Goal: Task Accomplishment & Management: Manage account settings

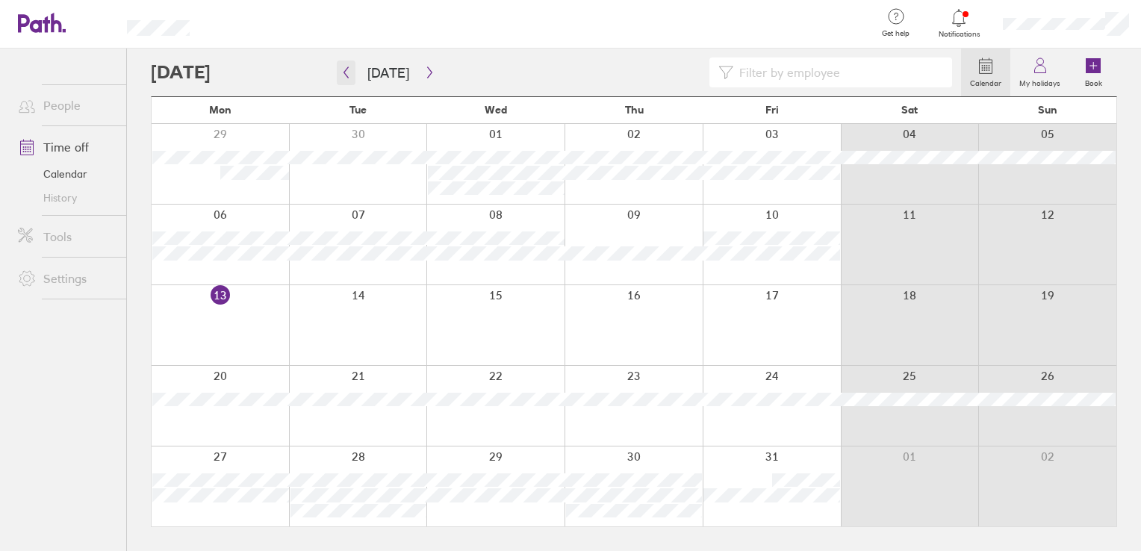
click at [346, 70] on icon "button" at bounding box center [345, 72] width 11 height 12
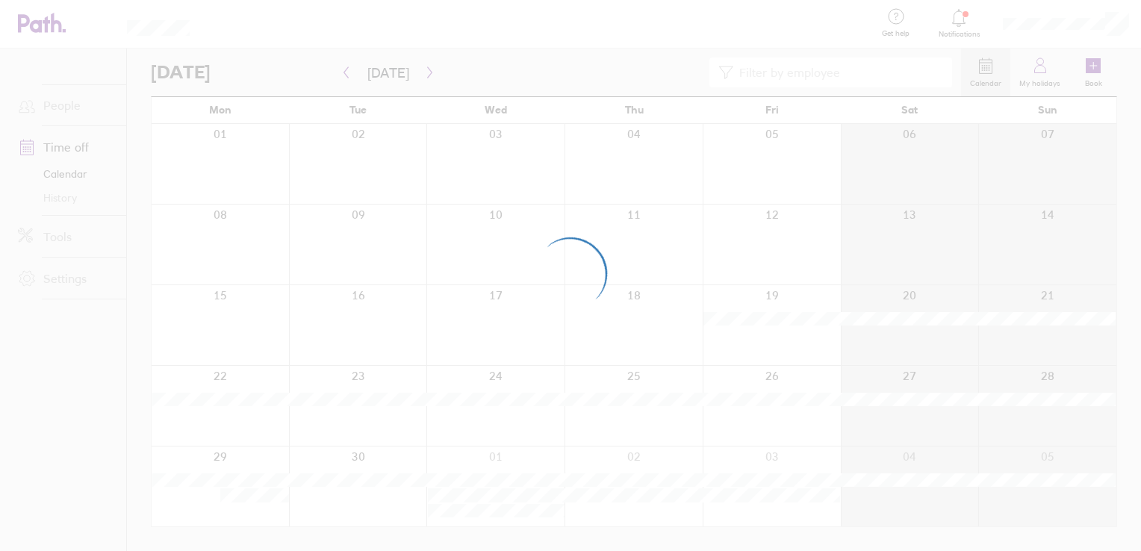
click at [424, 71] on div at bounding box center [570, 275] width 1141 height 551
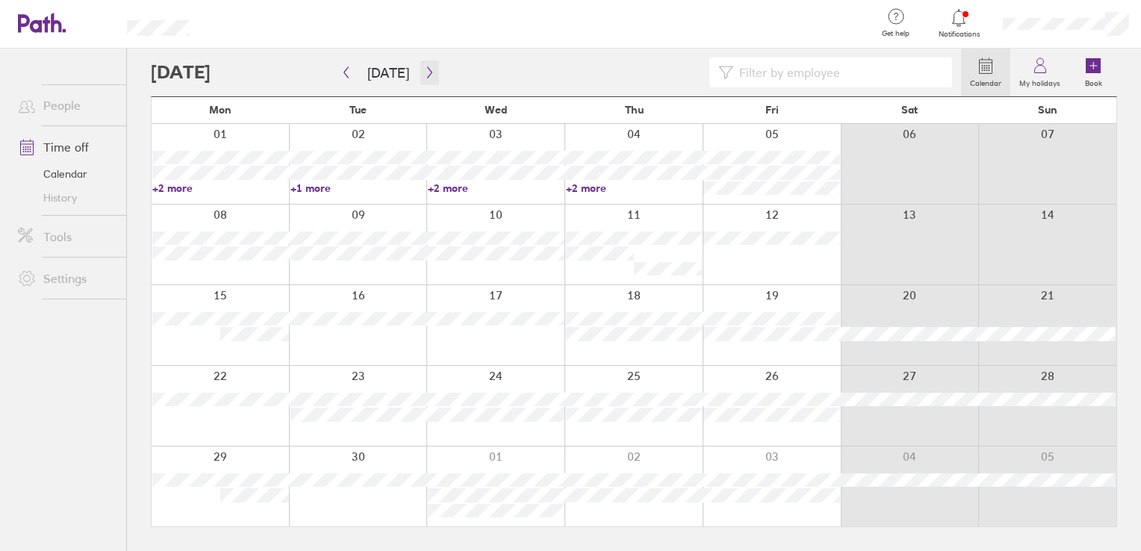
click at [424, 70] on icon "button" at bounding box center [429, 72] width 11 height 12
